Goal: Task Accomplishment & Management: Manage account settings

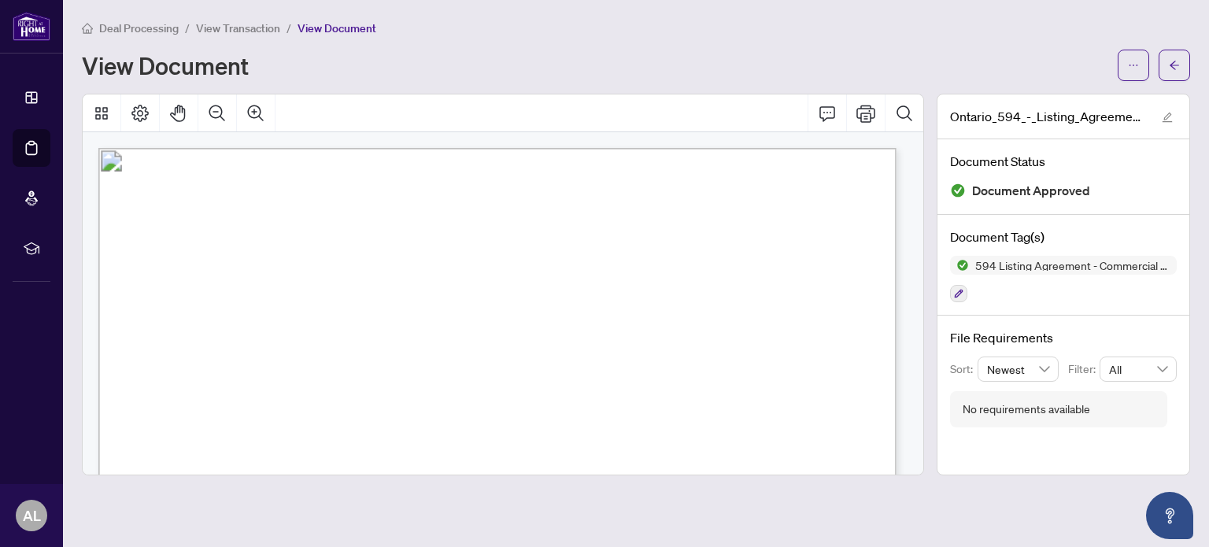
scroll to position [4329, 0]
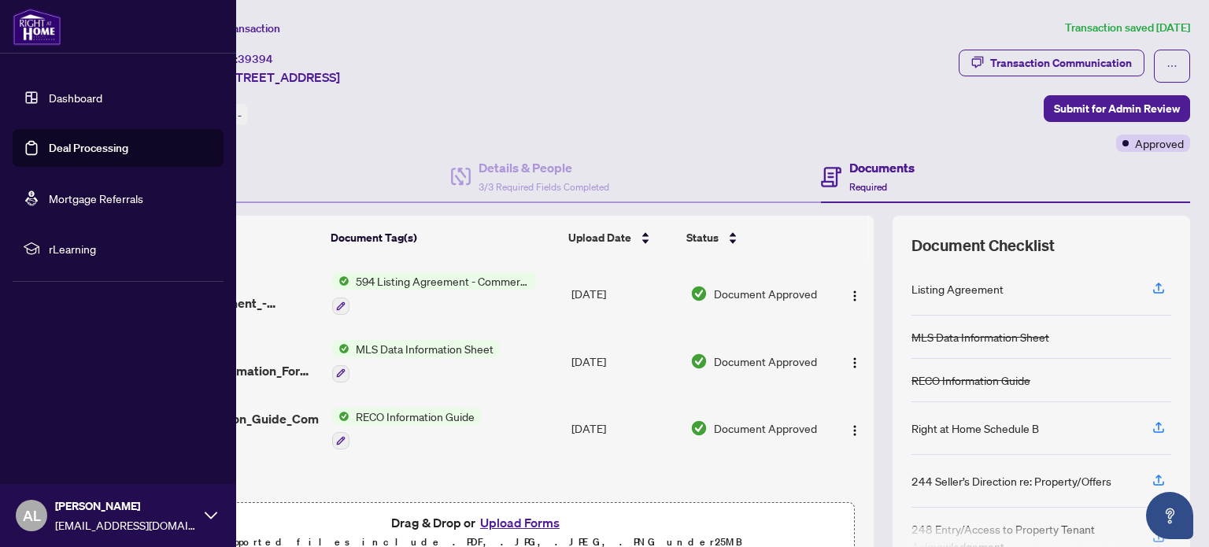
click at [23, 21] on img at bounding box center [37, 27] width 49 height 38
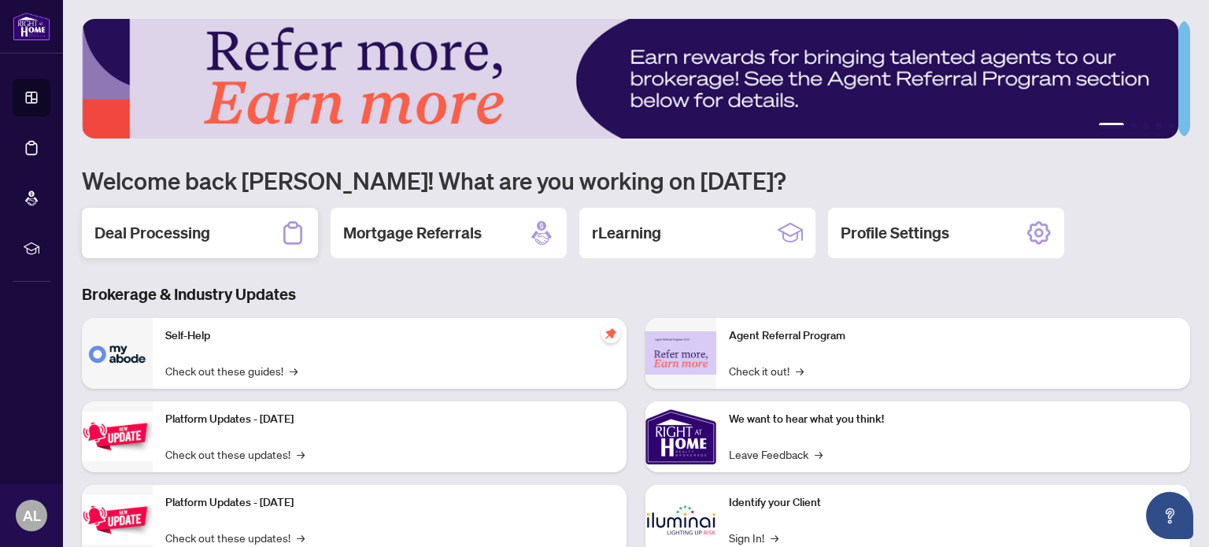
click at [216, 229] on div "Deal Processing" at bounding box center [200, 233] width 236 height 50
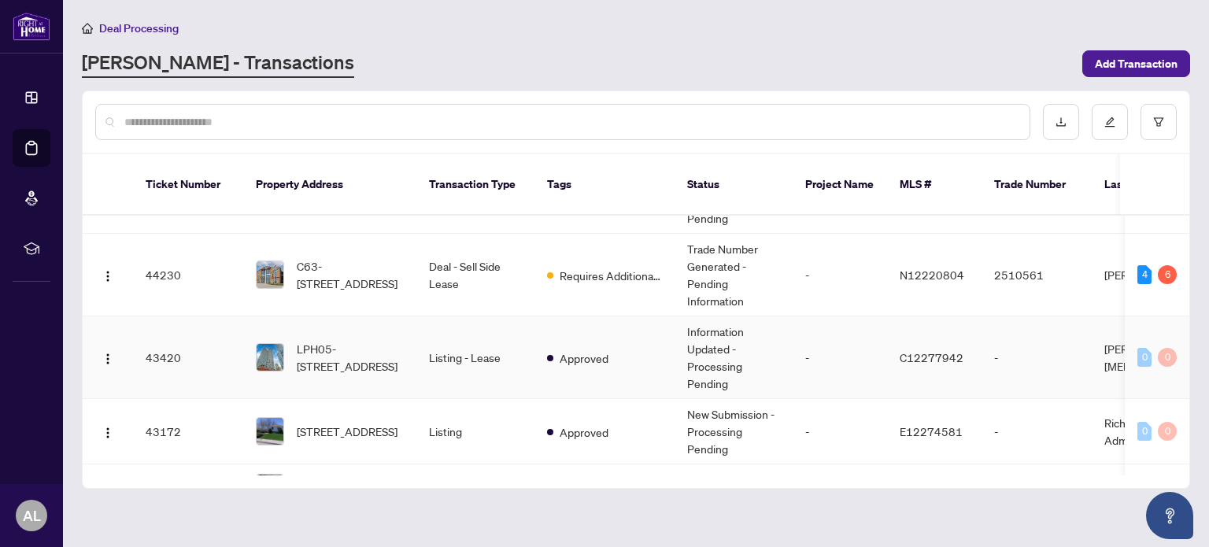
scroll to position [157, 0]
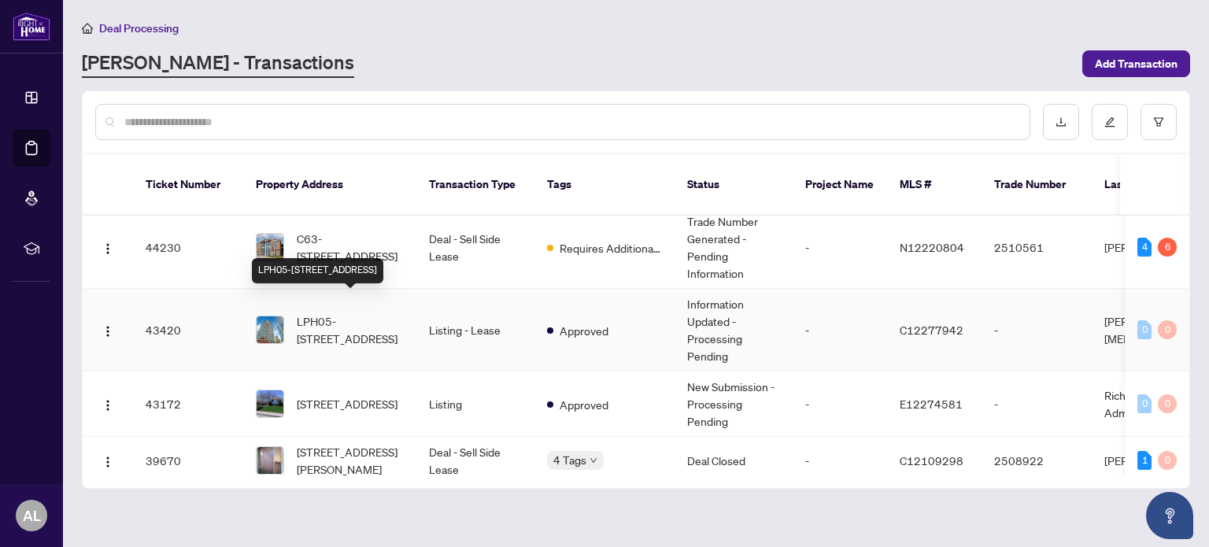
click at [353, 312] on span "LPH05-[STREET_ADDRESS]" at bounding box center [350, 329] width 107 height 35
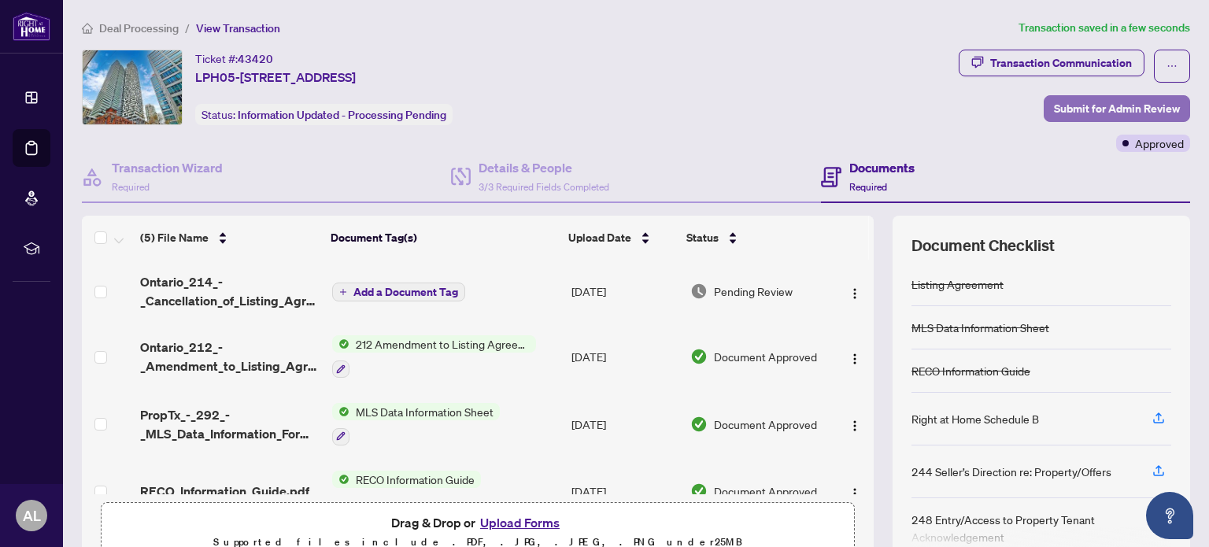
click at [1072, 101] on span "Submit for Admin Review" at bounding box center [1117, 108] width 126 height 25
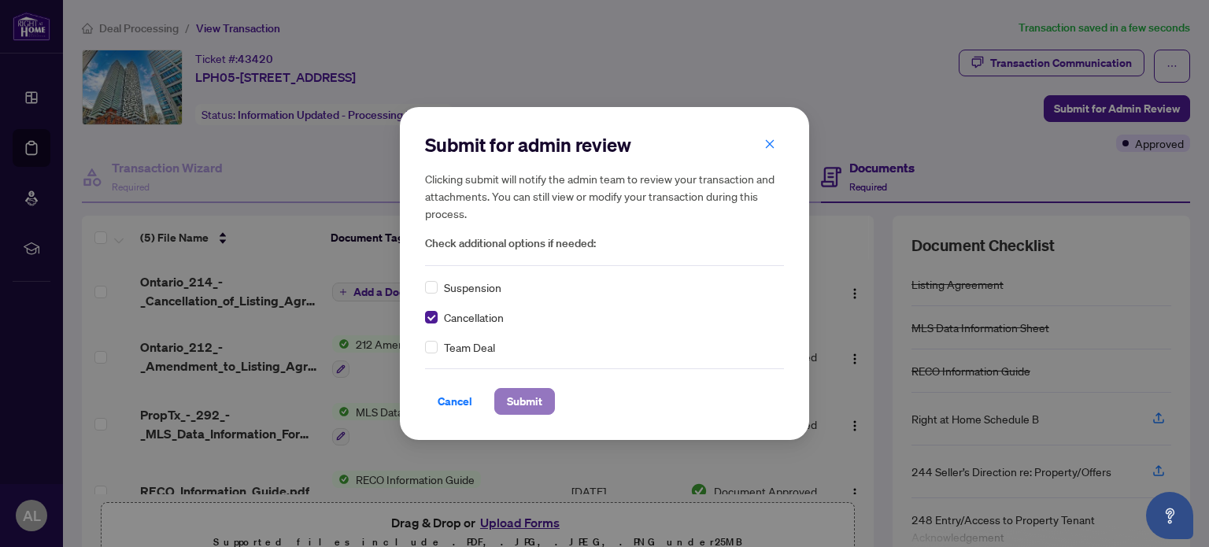
click at [527, 398] on span "Submit" at bounding box center [524, 401] width 35 height 25
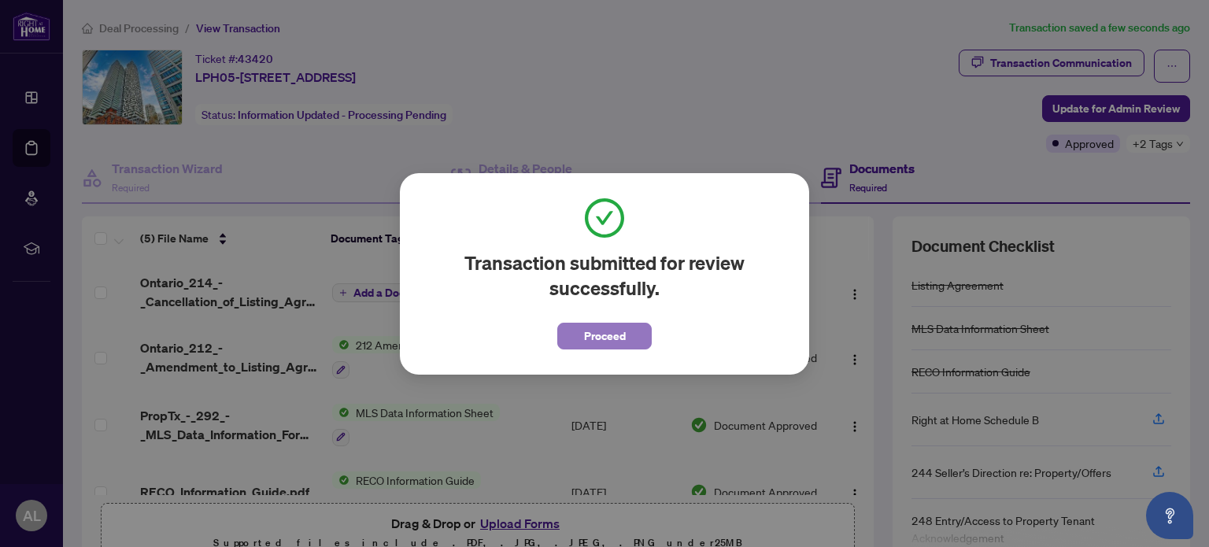
click at [589, 339] on span "Proceed" at bounding box center [605, 335] width 42 height 25
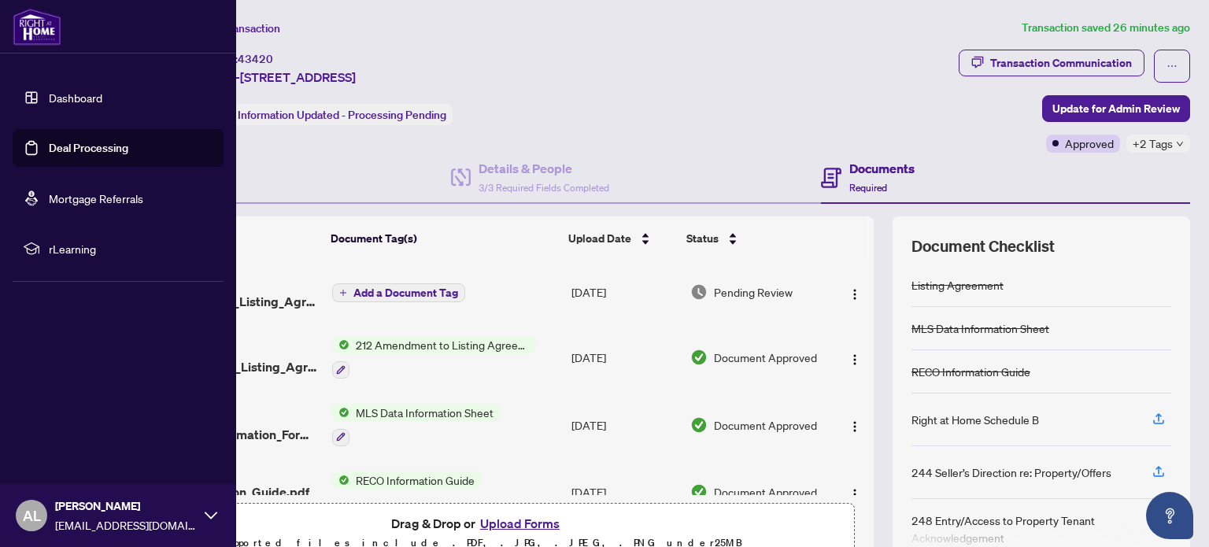
click at [23, 26] on img at bounding box center [37, 27] width 49 height 38
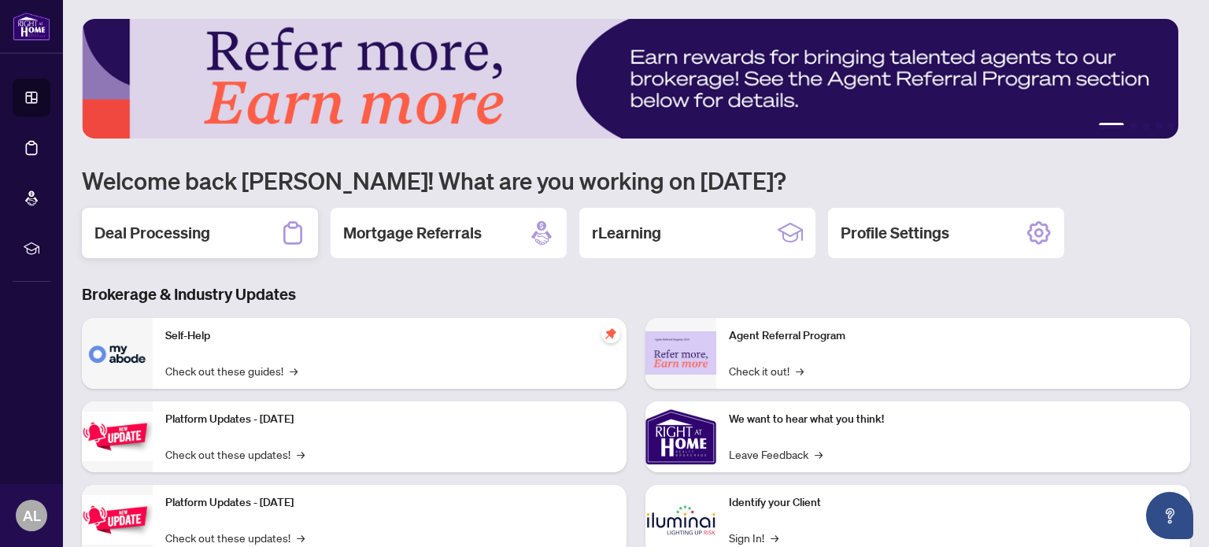
click at [187, 226] on h2 "Deal Processing" at bounding box center [152, 233] width 116 height 22
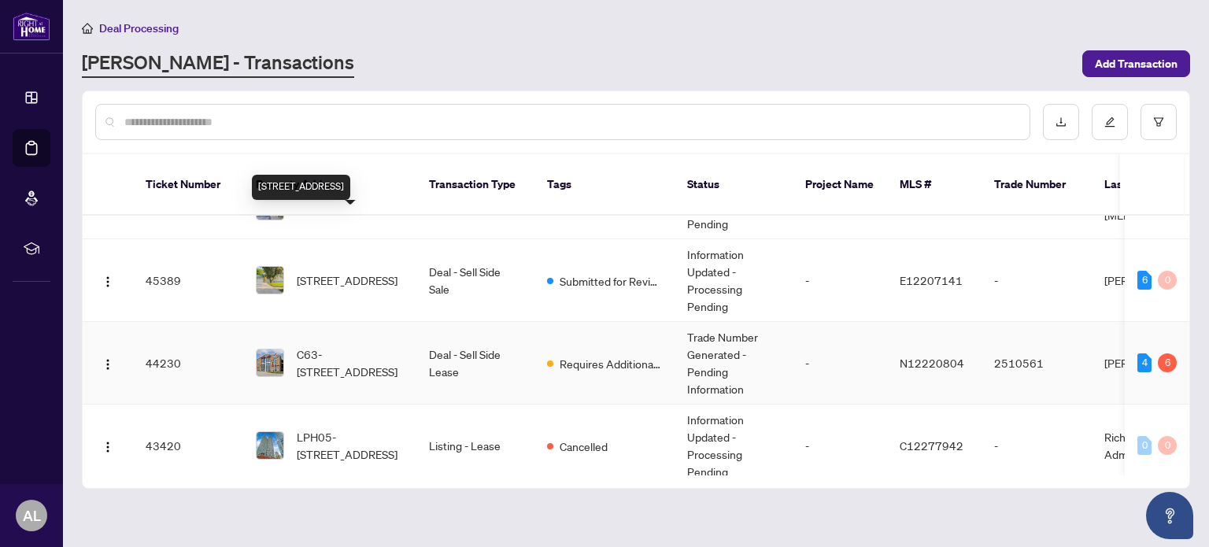
scroll to position [79, 0]
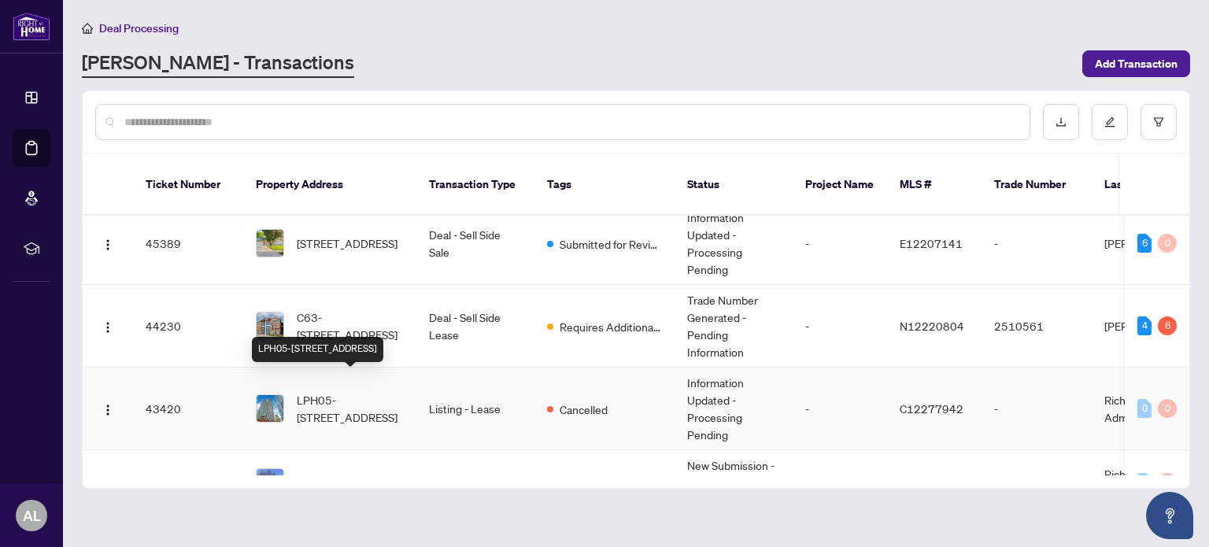
click at [332, 391] on span "LPH05-[STREET_ADDRESS]" at bounding box center [350, 408] width 107 height 35
